Goal: Task Accomplishment & Management: Manage account settings

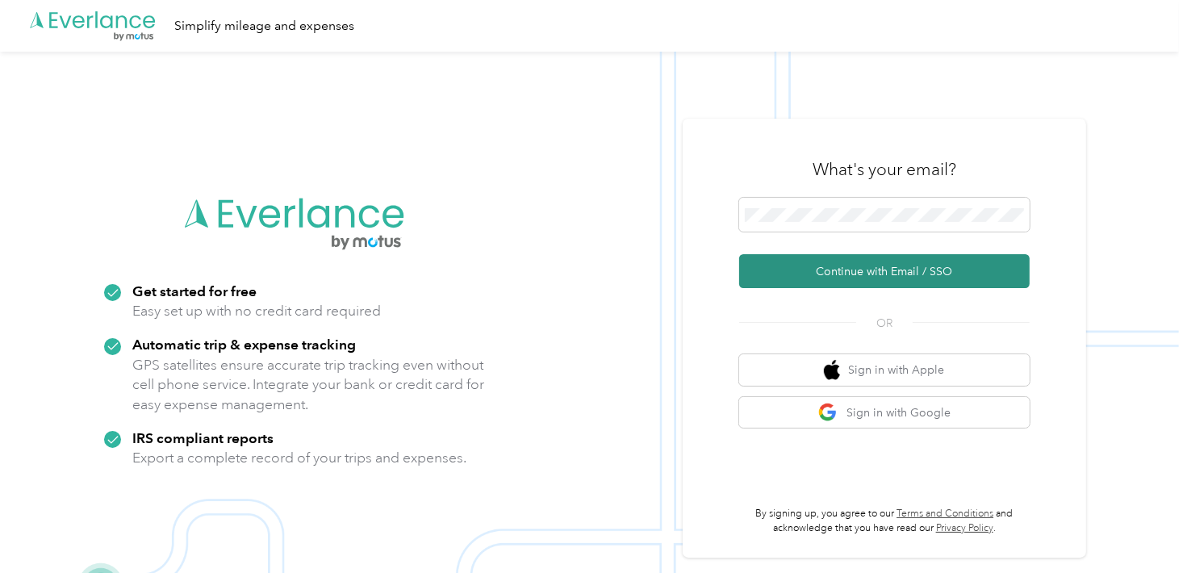
click at [843, 273] on button "Continue with Email / SSO" at bounding box center [884, 271] width 291 height 34
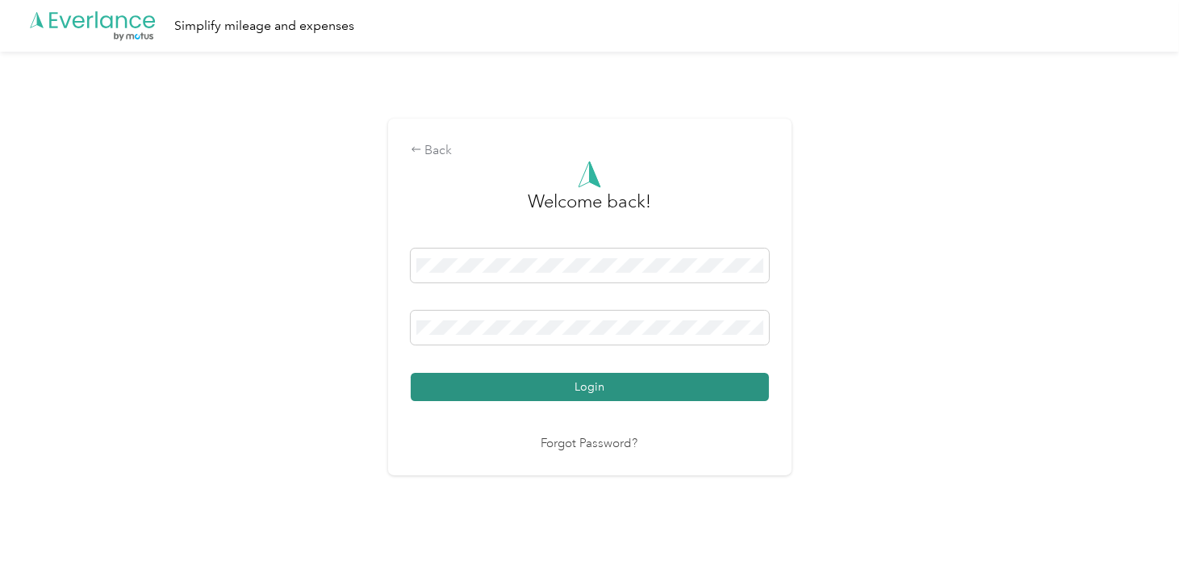
click at [650, 374] on button "Login" at bounding box center [590, 387] width 358 height 28
